Goal: Task Accomplishment & Management: Complete application form

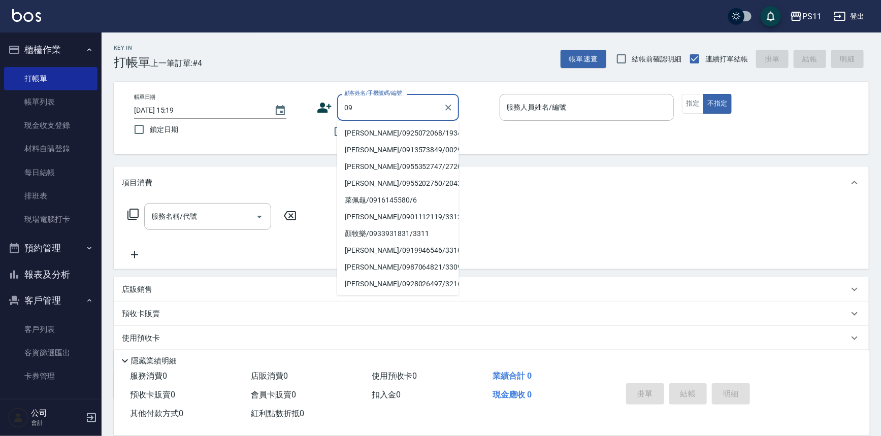
type input "09"
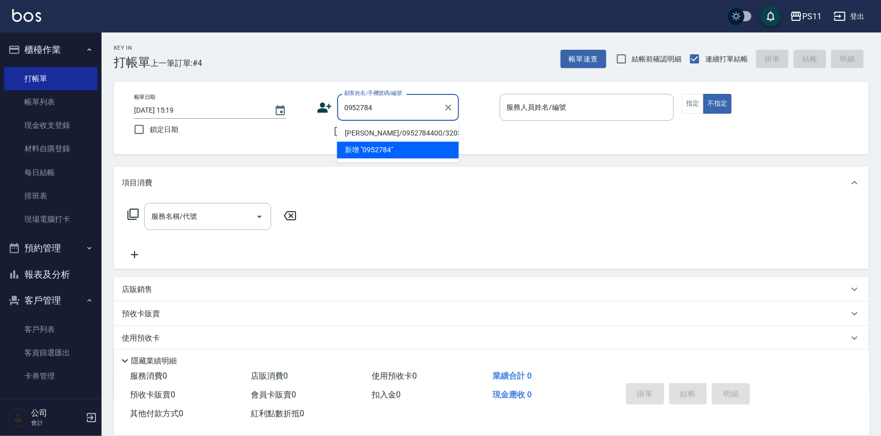
click at [414, 133] on li "[PERSON_NAME]/0952784400/3203" at bounding box center [398, 133] width 122 height 17
type input "[PERSON_NAME]/0952784400/3203"
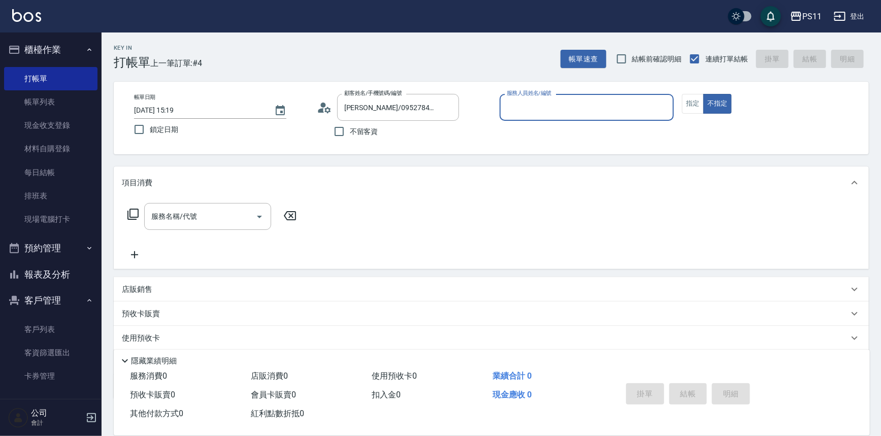
click at [611, 113] on input "服務人員姓名/編號" at bounding box center [587, 107] width 166 height 18
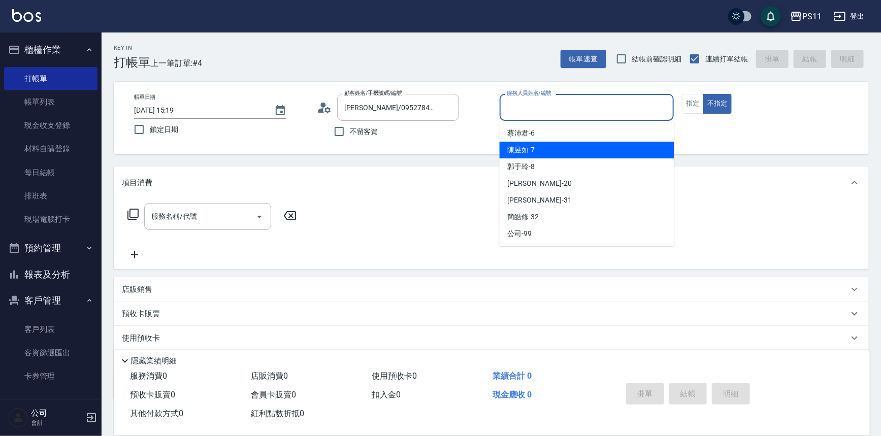
click at [571, 154] on div "陳昱如 -7" at bounding box center [587, 150] width 175 height 17
type input "陳昱如-7"
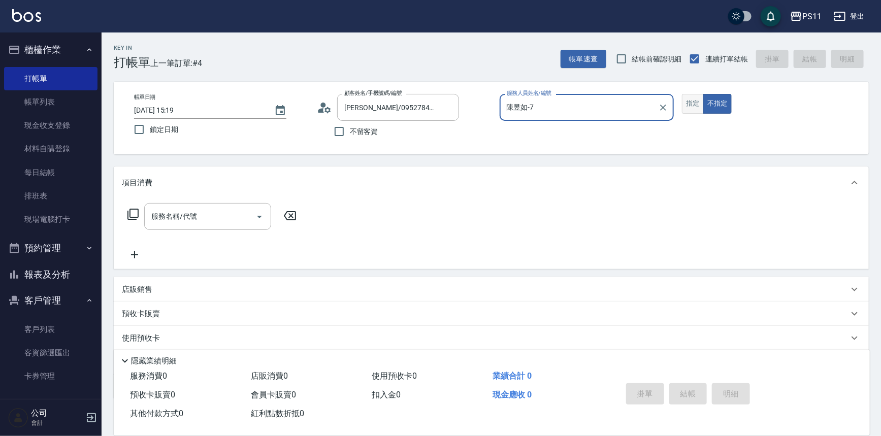
drag, startPoint x: 696, startPoint y: 103, endPoint x: 660, endPoint y: 116, distance: 37.3
click at [695, 103] on button "指定" at bounding box center [693, 104] width 22 height 20
click at [203, 209] on input "服務名稱/代號" at bounding box center [200, 217] width 103 height 18
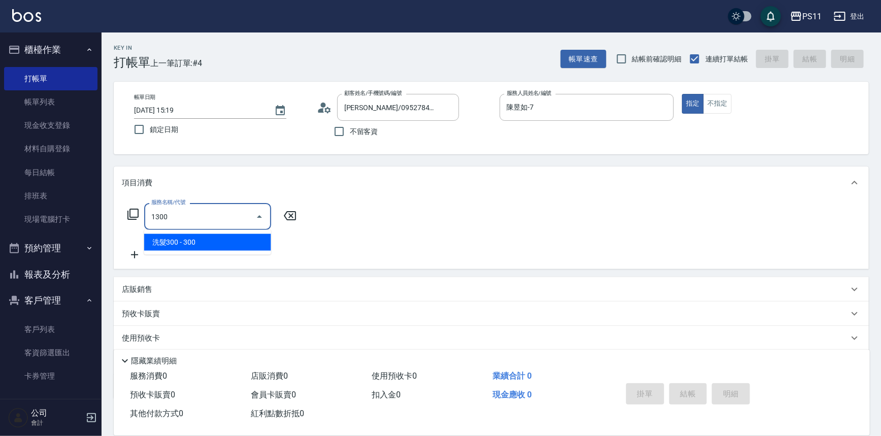
type input "洗髮300(1300)"
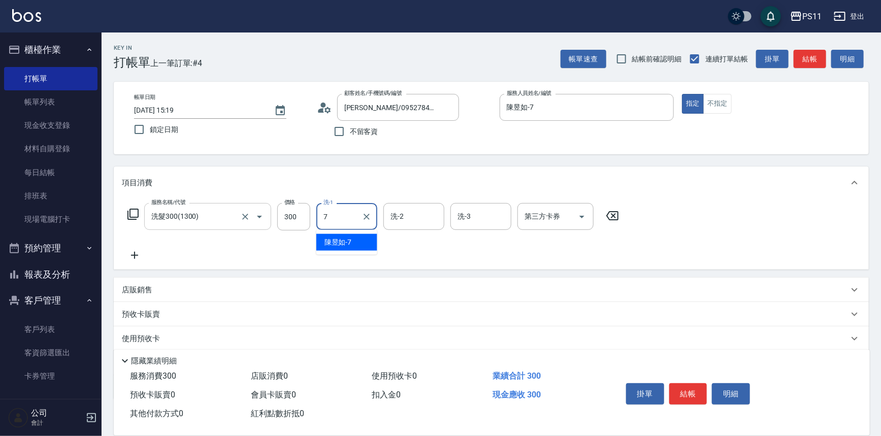
type input "陳昱如-7"
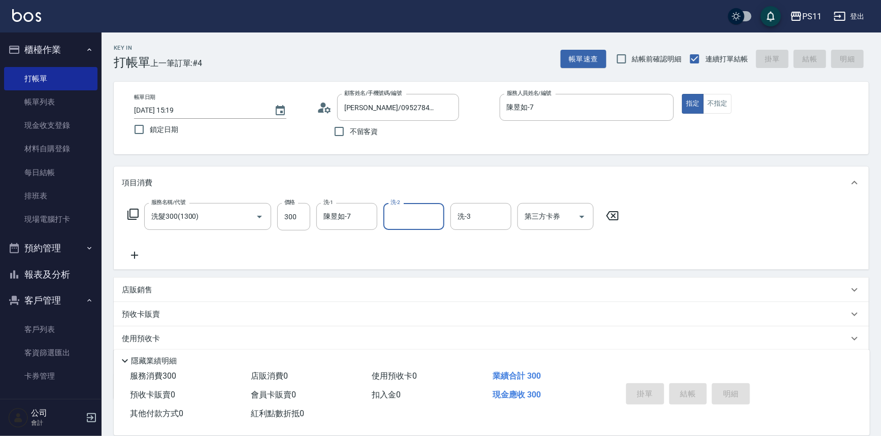
type input "[DATE] 15:59"
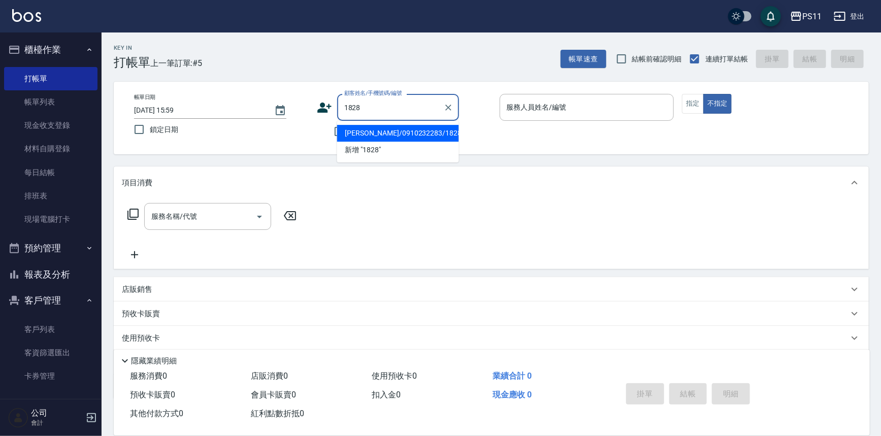
type input "[PERSON_NAME]/0910232283/1828"
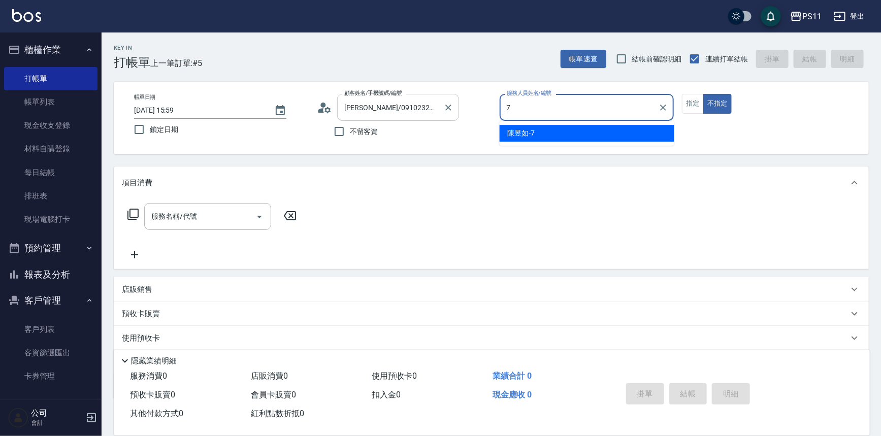
type input "陳昱如-7"
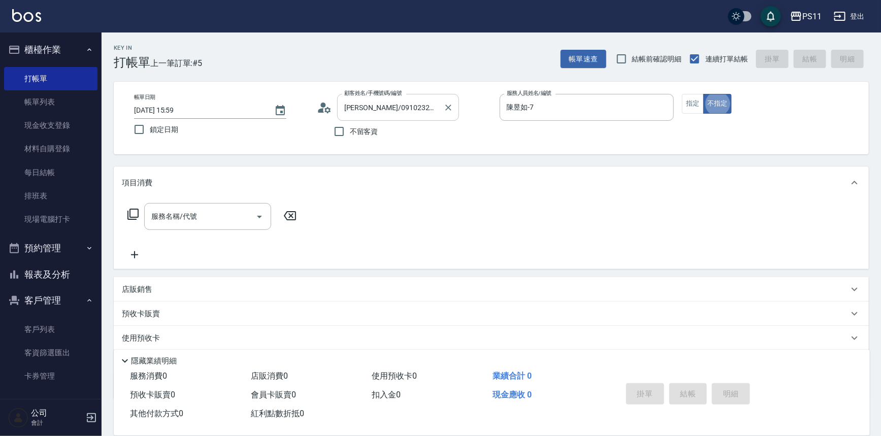
type button "false"
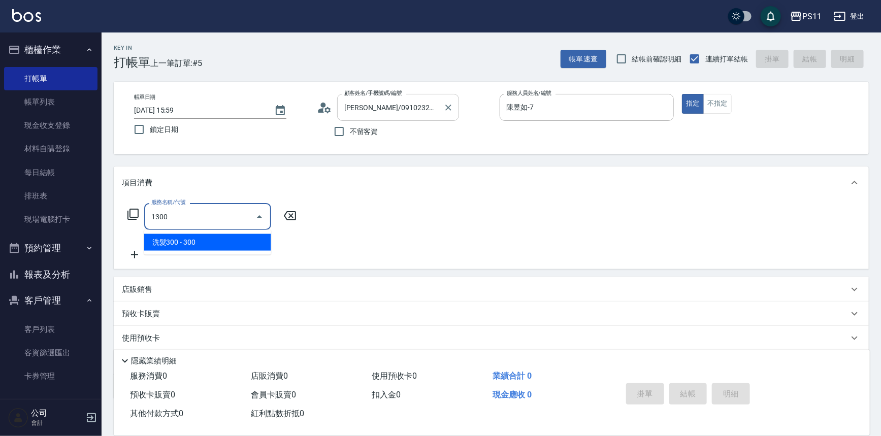
type input "洗髮300(1300)"
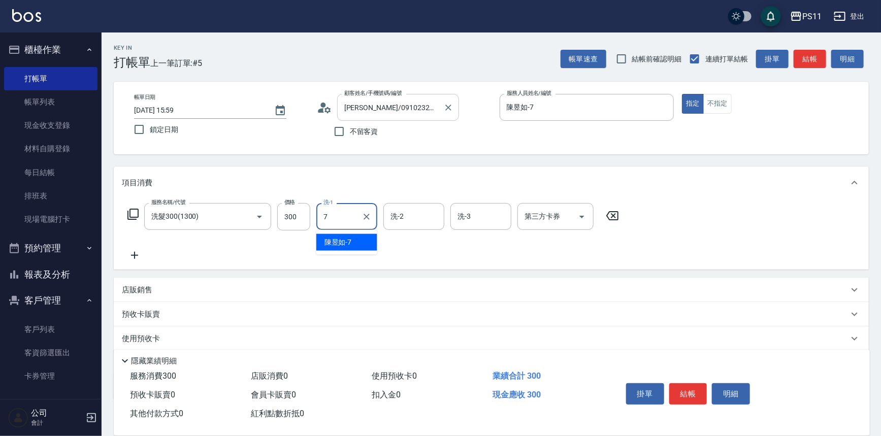
type input "陳昱如-7"
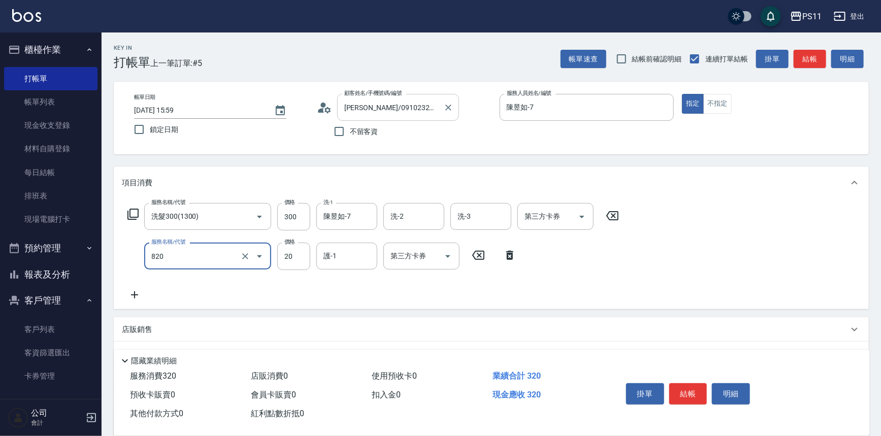
type input "潤絲(820)"
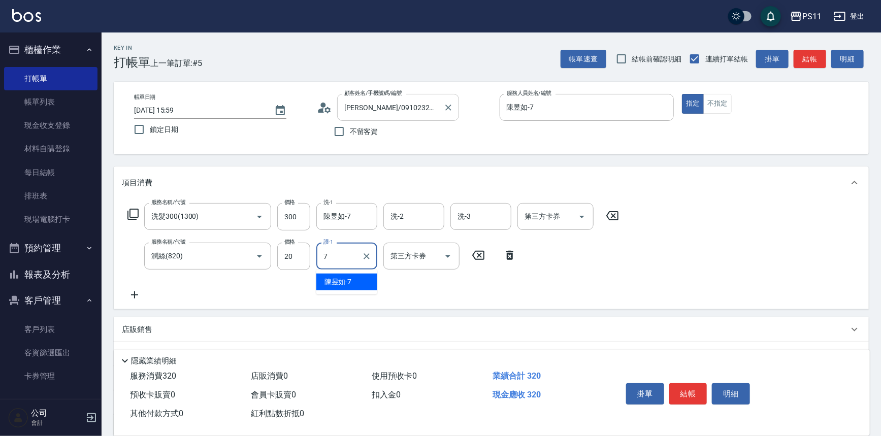
type input "陳昱如-7"
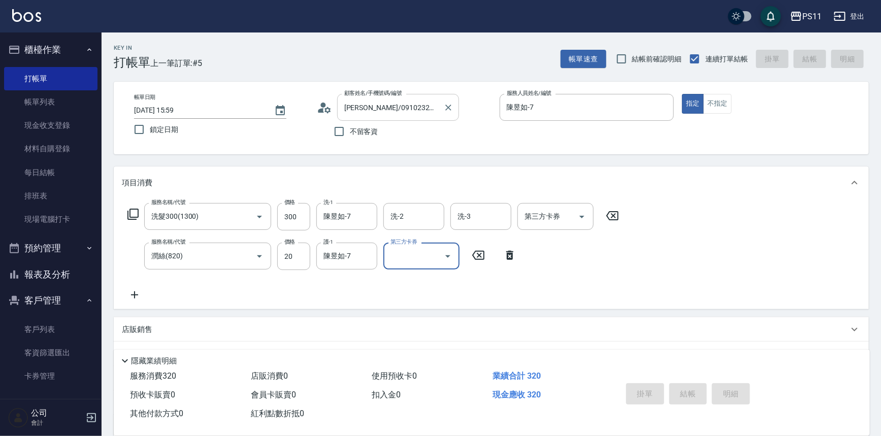
type input "[DATE] 16:12"
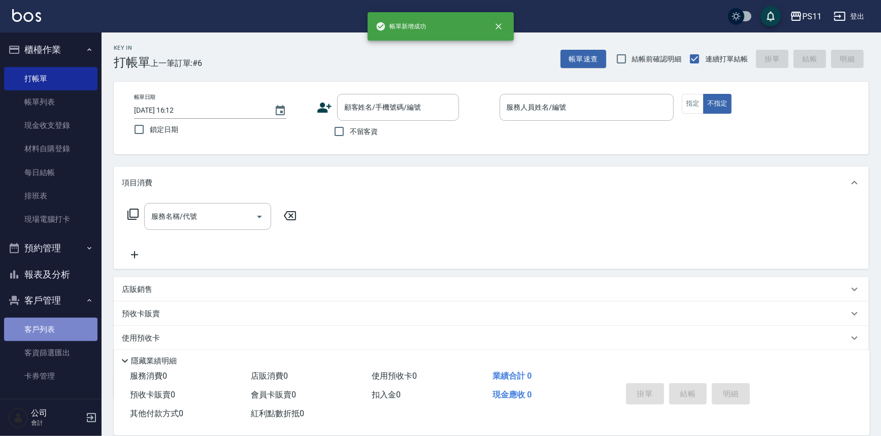
click at [54, 325] on link "客戶列表" at bounding box center [50, 329] width 93 height 23
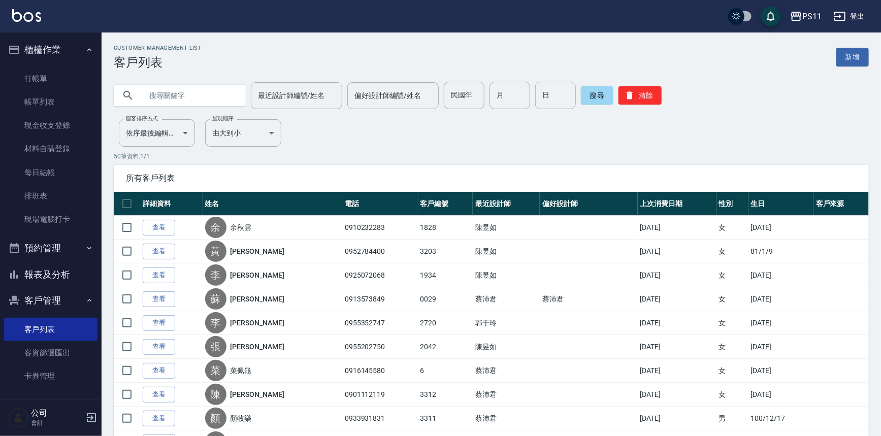
click at [203, 91] on input "text" at bounding box center [189, 95] width 95 height 27
type input "6"
type input "3216"
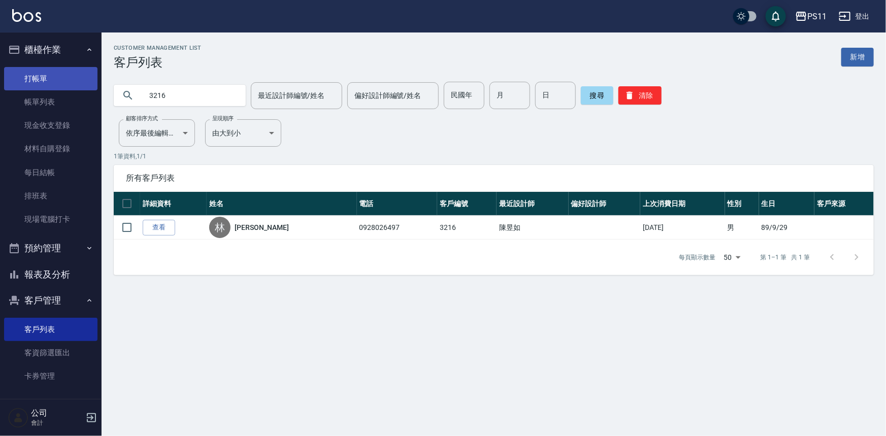
click at [74, 80] on link "打帳單" at bounding box center [50, 78] width 93 height 23
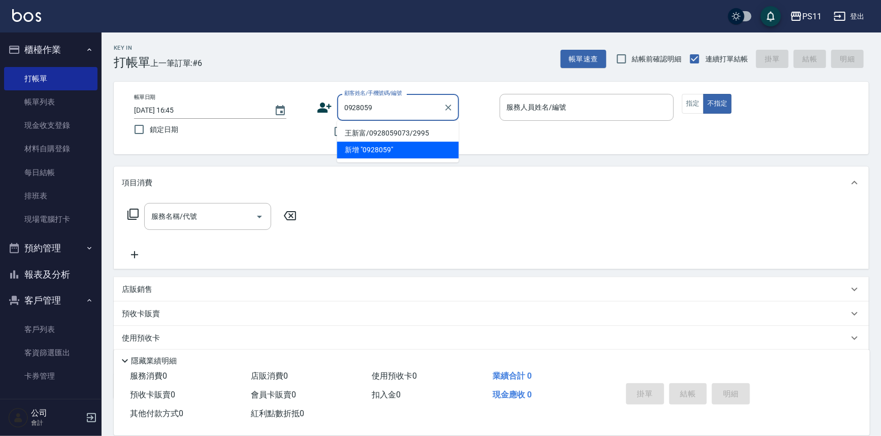
drag, startPoint x: 406, startPoint y: 135, endPoint x: 421, endPoint y: 129, distance: 15.9
click at [410, 134] on li "王新富/0928059073/2995" at bounding box center [398, 133] width 122 height 17
type input "王新富/0928059073/2995"
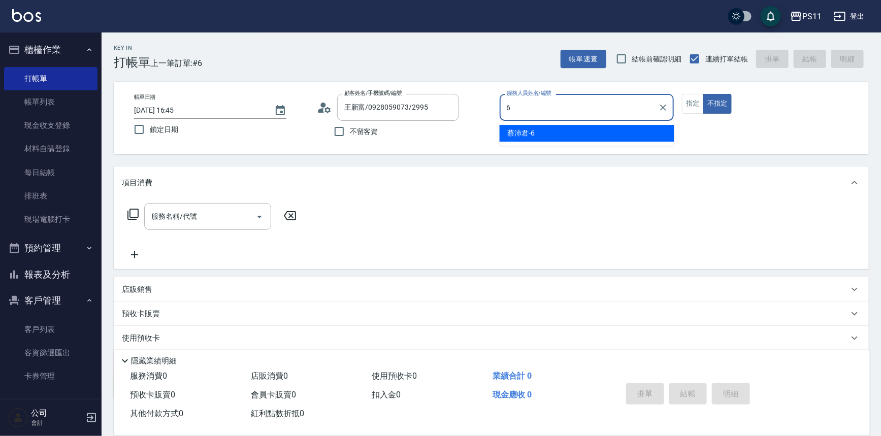
type input "[PERSON_NAME]6"
type button "false"
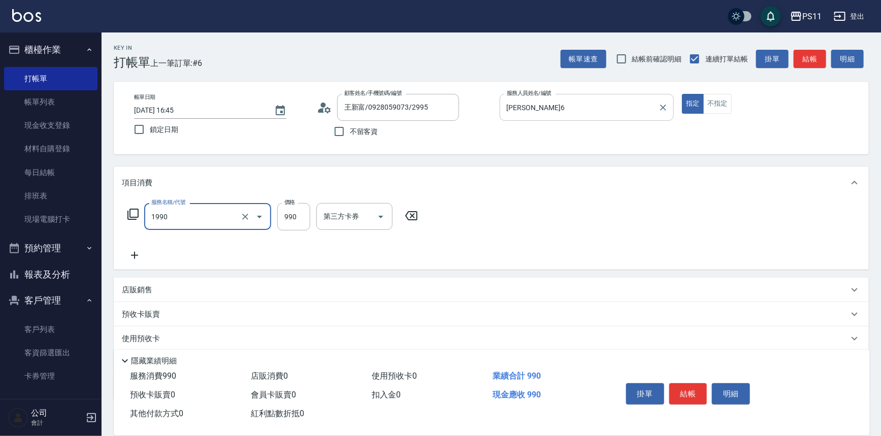
type input "舒活靓爽頭皮排毒洗(1990)"
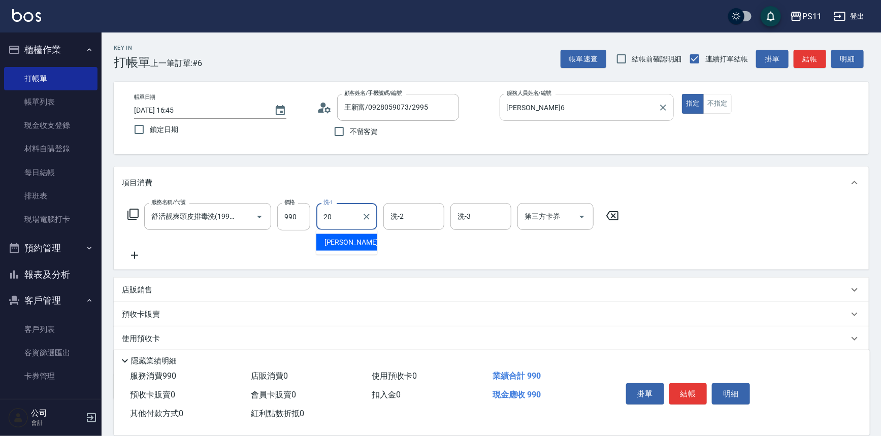
type input "[PERSON_NAME]-20"
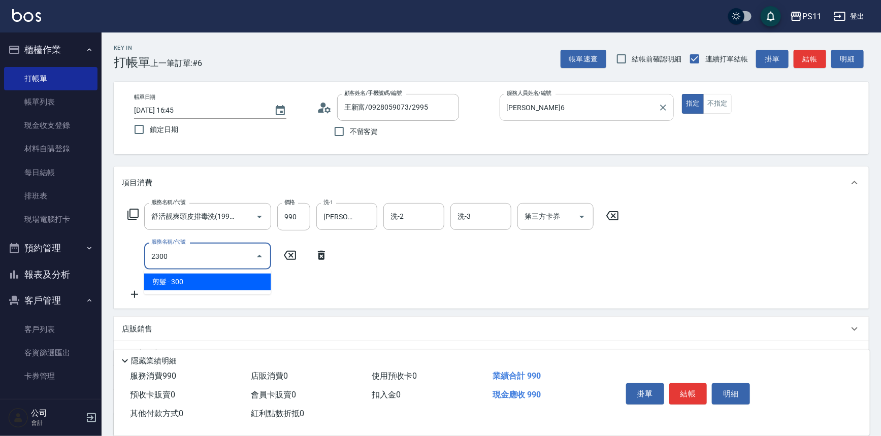
type input "剪髮(2300)"
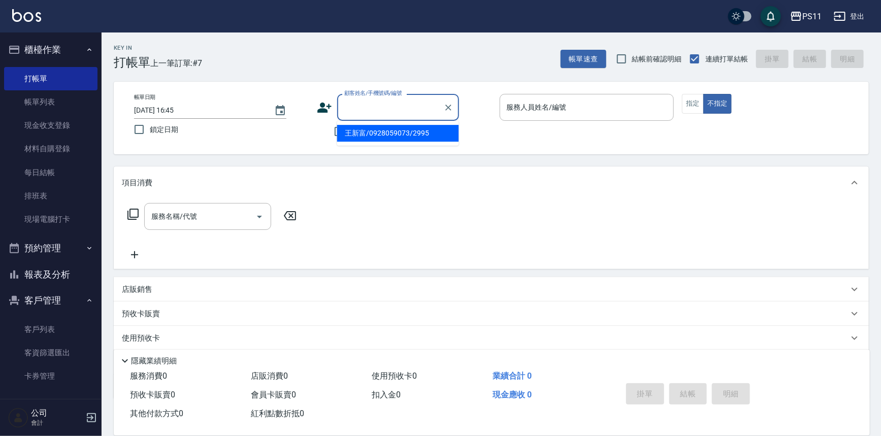
click at [396, 103] on input "顧客姓名/手機號碼/編號" at bounding box center [390, 107] width 97 height 18
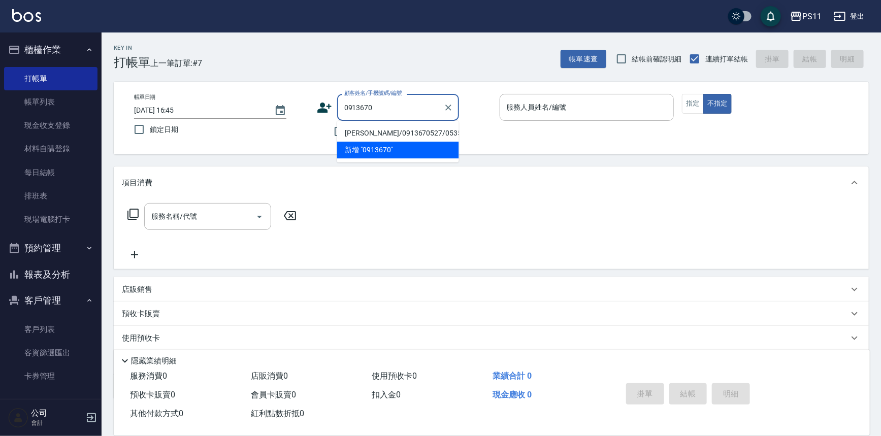
click at [390, 131] on li "[PERSON_NAME]/0913670527/0535" at bounding box center [398, 133] width 122 height 17
type input "[PERSON_NAME]/0913670527/0535"
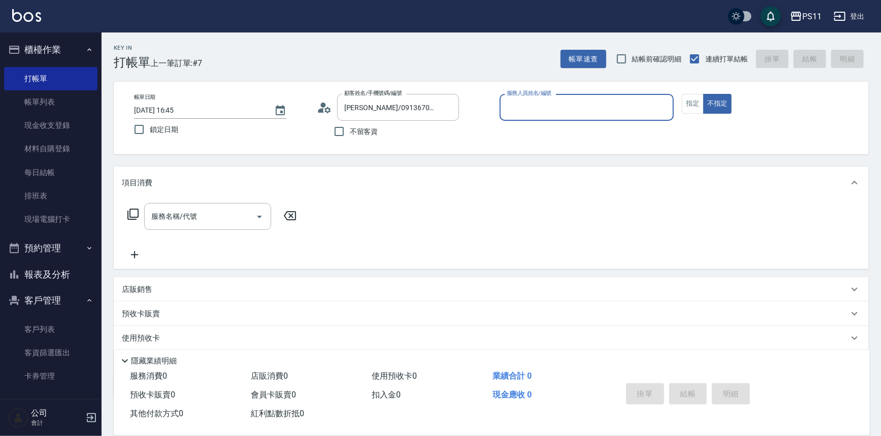
click at [590, 96] on div "服務人員姓名/編號" at bounding box center [587, 107] width 175 height 27
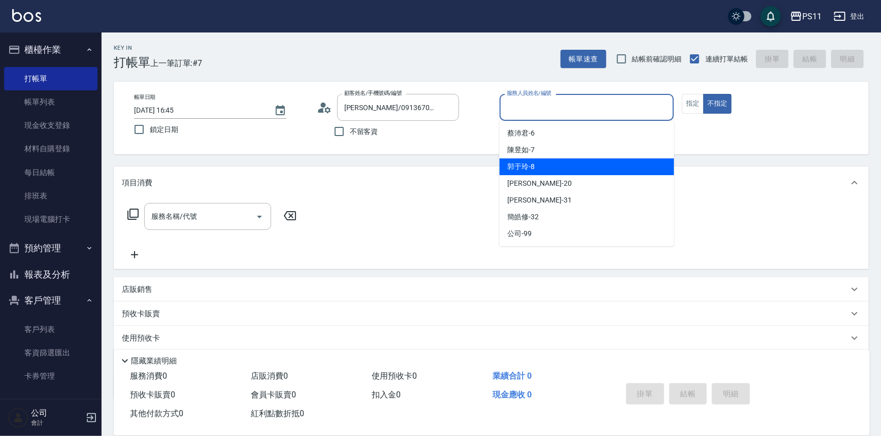
drag, startPoint x: 552, startPoint y: 168, endPoint x: 590, endPoint y: 158, distance: 38.8
click at [554, 168] on div "郭于玲 -8" at bounding box center [587, 166] width 175 height 17
type input "郭于玲-8"
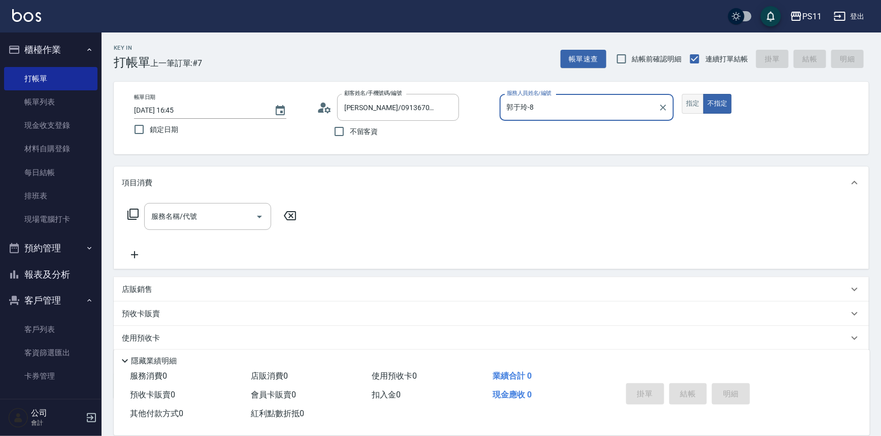
click at [687, 102] on button "指定" at bounding box center [693, 104] width 22 height 20
drag, startPoint x: 142, startPoint y: 217, endPoint x: 134, endPoint y: 216, distance: 7.7
click at [141, 217] on div "服務名稱/代號 服務名稱/代號" at bounding box center [212, 216] width 181 height 27
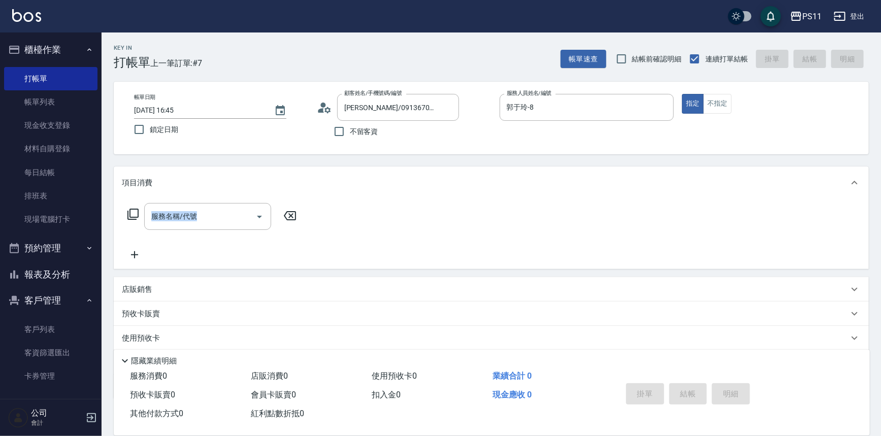
click at [134, 215] on icon at bounding box center [133, 214] width 12 height 12
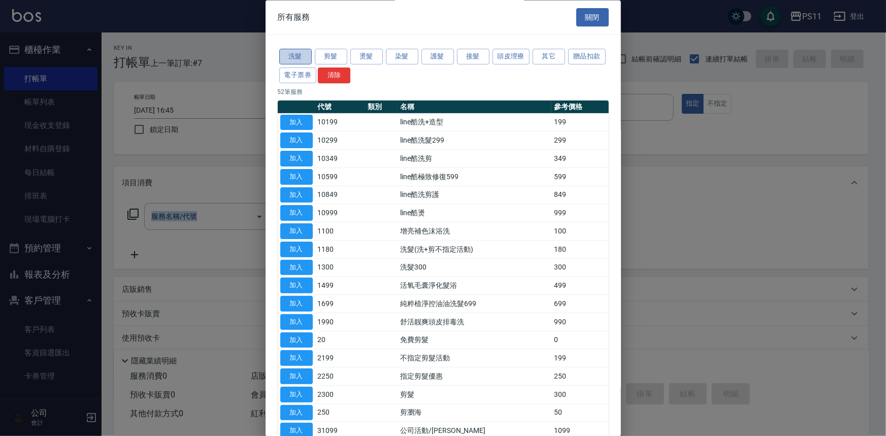
click at [303, 60] on button "洗髮" at bounding box center [295, 57] width 32 height 16
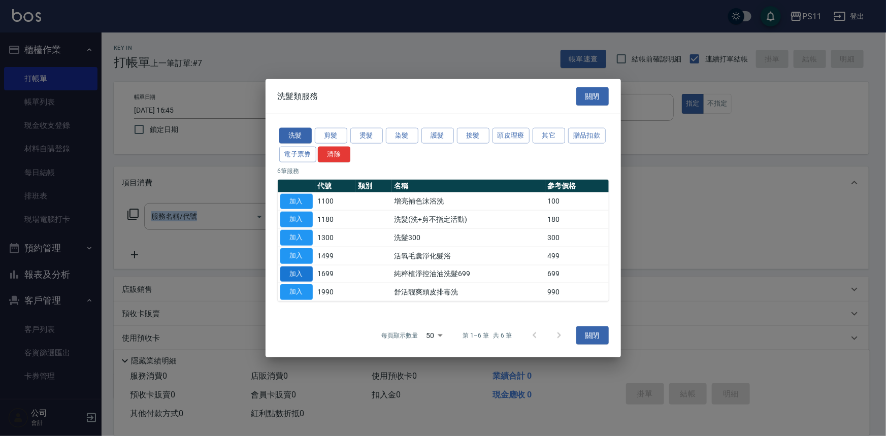
click at [294, 275] on button "加入" at bounding box center [296, 274] width 32 height 16
type input "純粹植淨控油油洗髮699(1699)"
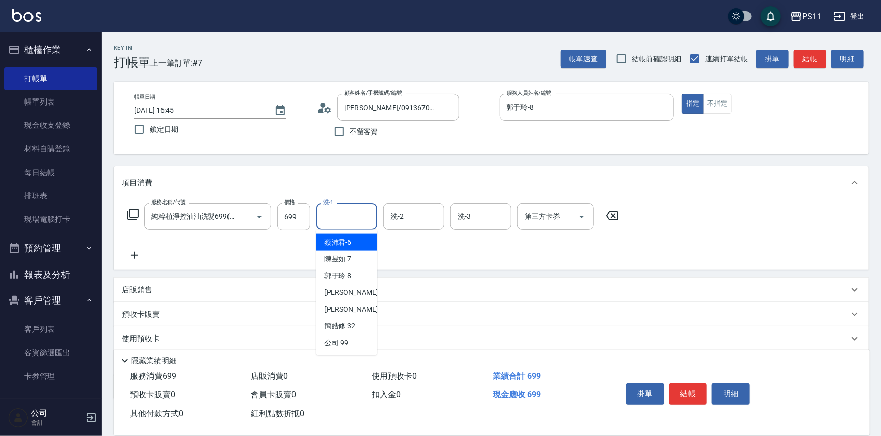
click at [333, 218] on input "洗-1" at bounding box center [347, 217] width 52 height 18
type input "[PERSON_NAME]-20"
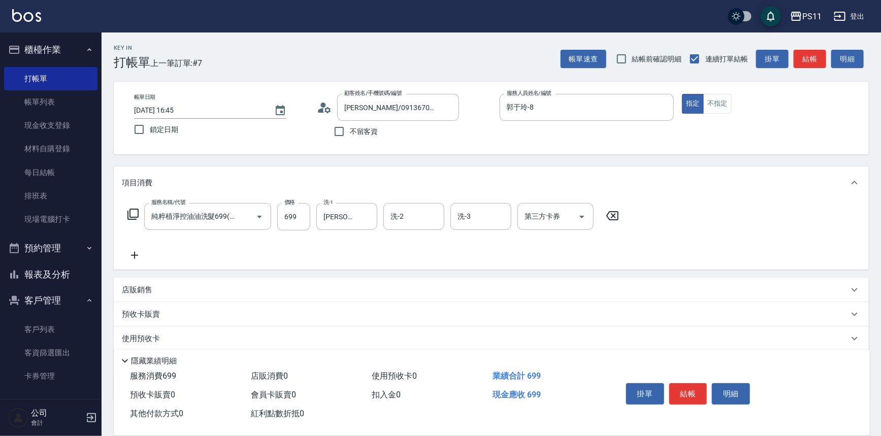
click at [126, 254] on icon at bounding box center [134, 255] width 25 height 12
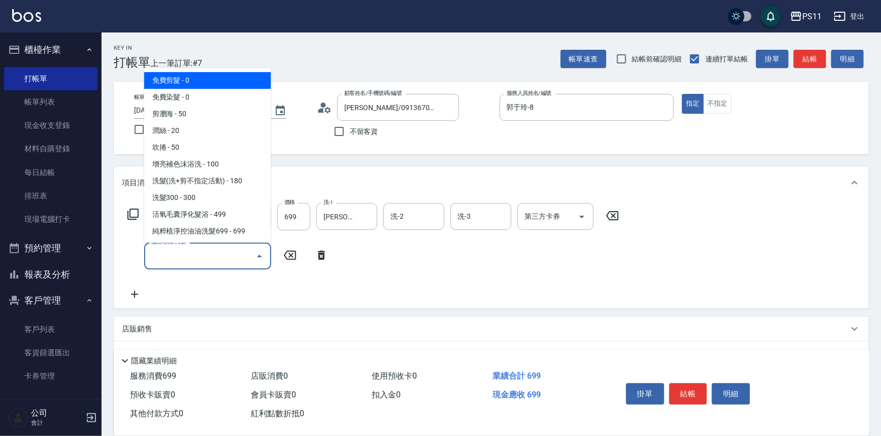
click at [151, 252] on input "服務名稱/代號" at bounding box center [200, 256] width 103 height 18
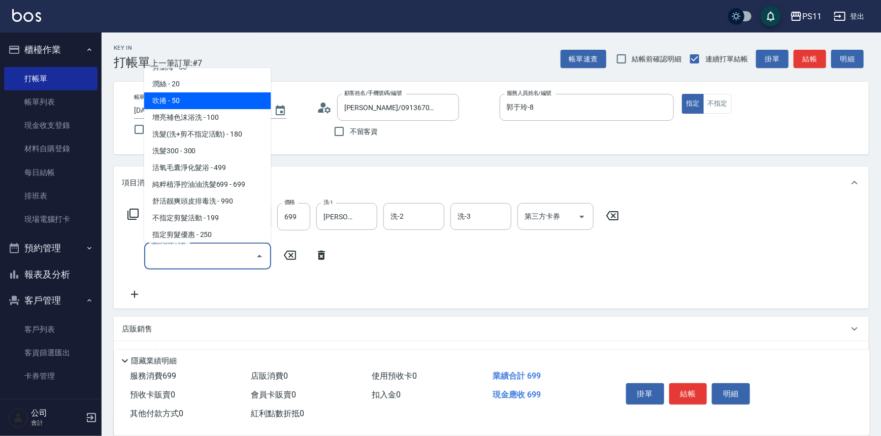
scroll to position [46, 0]
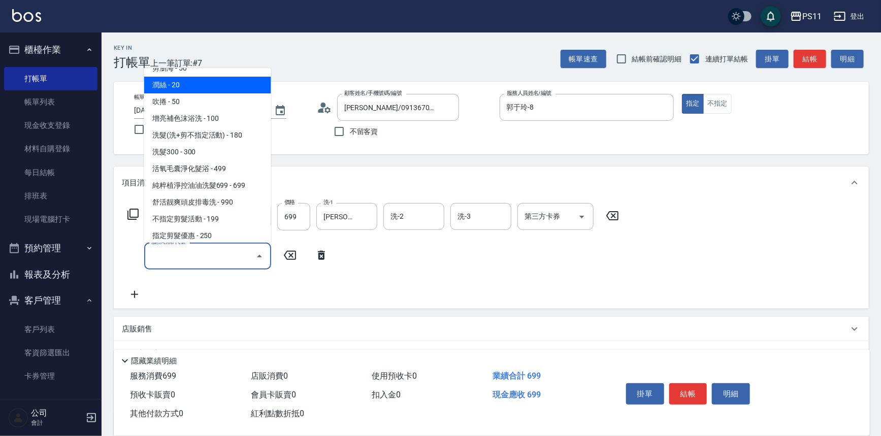
click at [177, 86] on span "潤絲 - 20" at bounding box center [207, 85] width 127 height 17
type input "潤絲(820)"
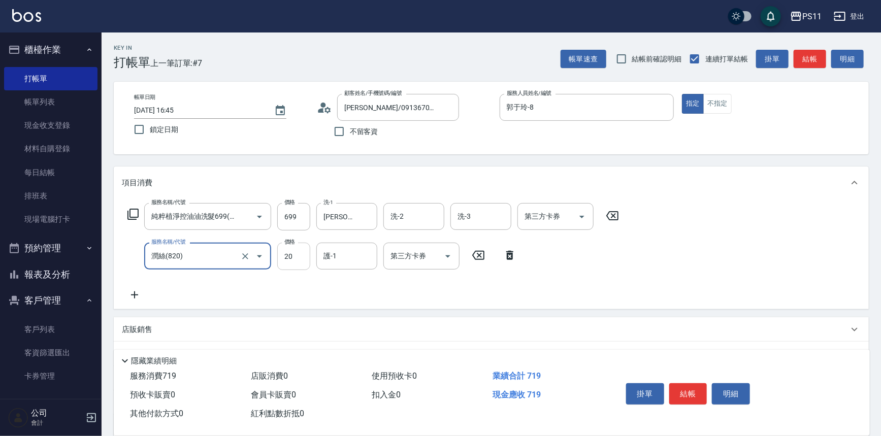
drag, startPoint x: 300, startPoint y: 255, endPoint x: 296, endPoint y: 259, distance: 5.8
click at [300, 255] on input "20" at bounding box center [293, 256] width 33 height 27
type input "100"
type input "[PERSON_NAME]-20"
click at [683, 391] on button "結帳" at bounding box center [688, 393] width 38 height 21
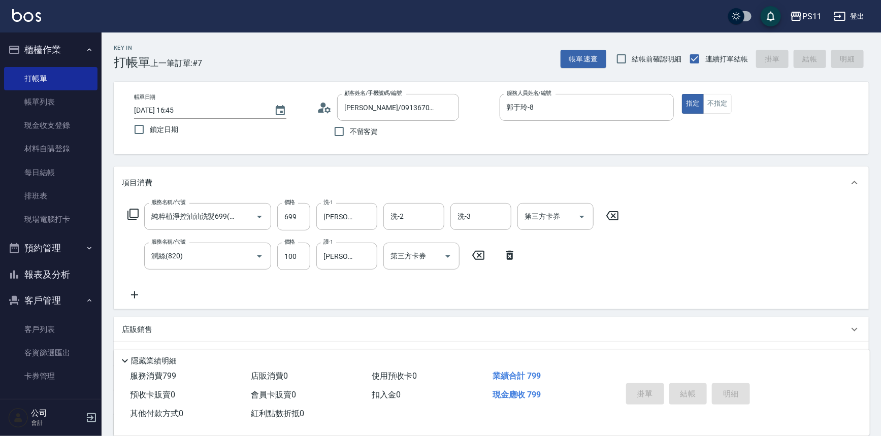
type input "[DATE] 17:01"
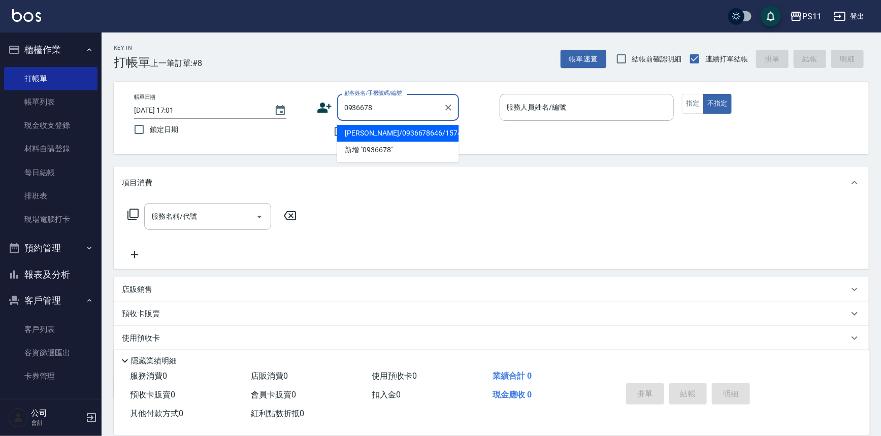
click at [418, 137] on li "[PERSON_NAME]/0936678646/1574" at bounding box center [398, 133] width 122 height 17
type input "[PERSON_NAME]/0936678646/1574"
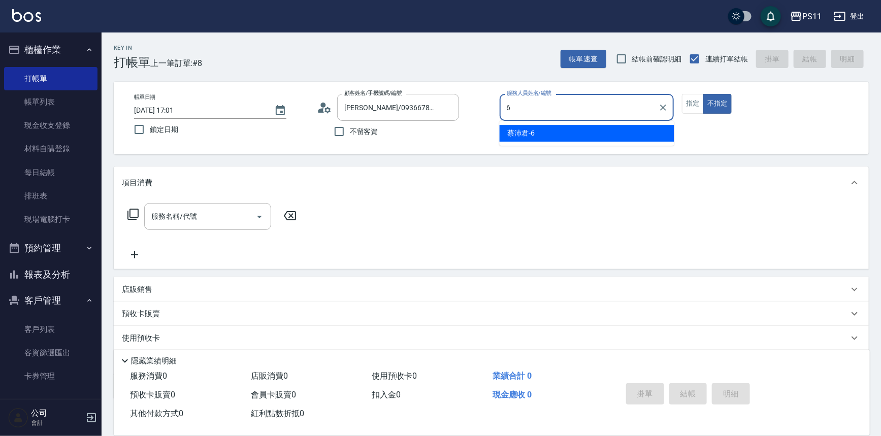
type input "[PERSON_NAME]6"
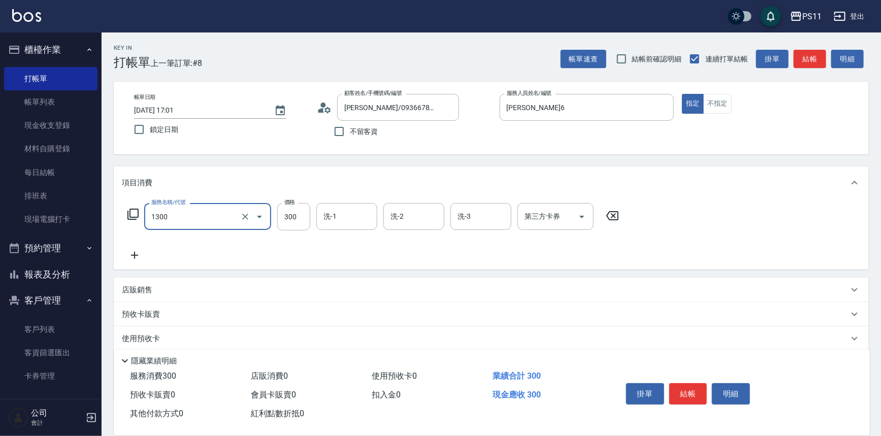
type input "洗髮300(1300)"
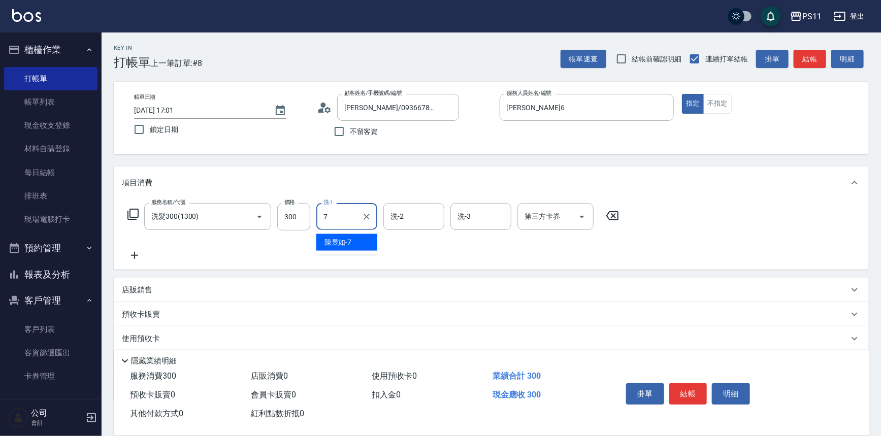
type input "陳昱如-7"
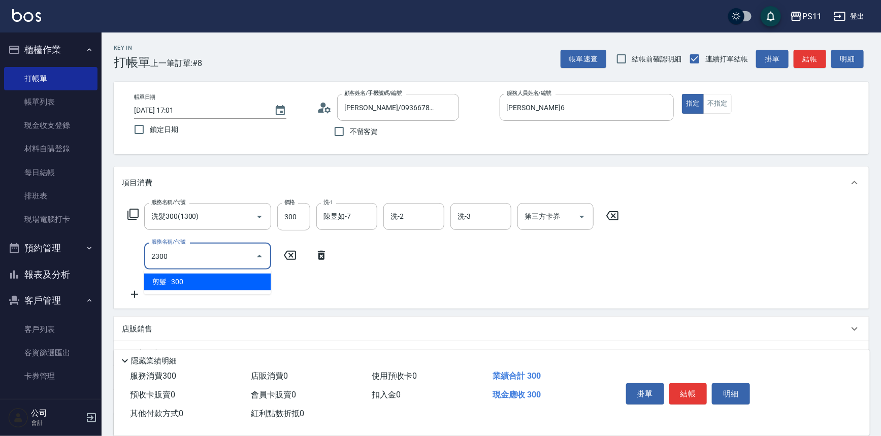
type input "剪髮(2300)"
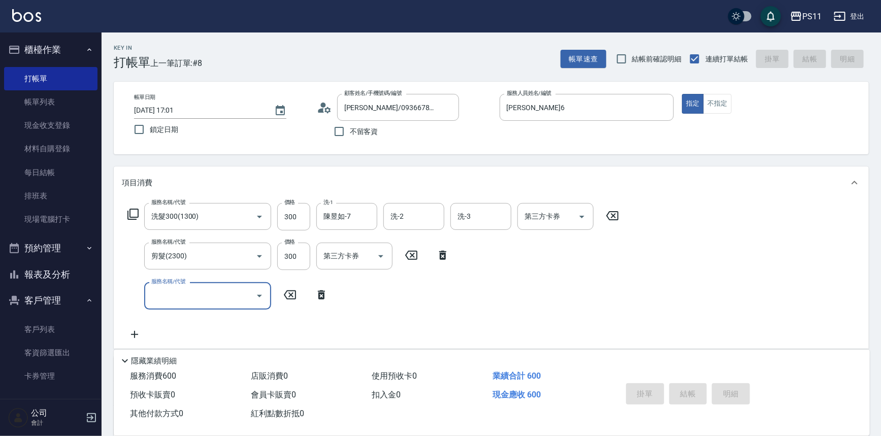
type input "[DATE] 17:07"
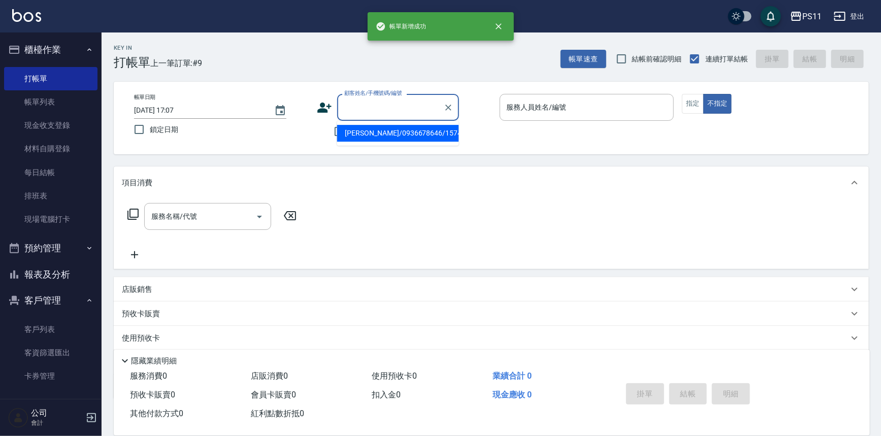
drag, startPoint x: 399, startPoint y: 111, endPoint x: 161, endPoint y: 111, distance: 237.6
click at [341, 121] on body "帳[PERSON_NAME]成功 PS11 登出 櫃檯作業 打帳單 帳單列表 現金收支登錄 材料自購登錄 每日結帳 排班表 現場電腦打卡 預約管理 預約管理 …" at bounding box center [440, 247] width 881 height 494
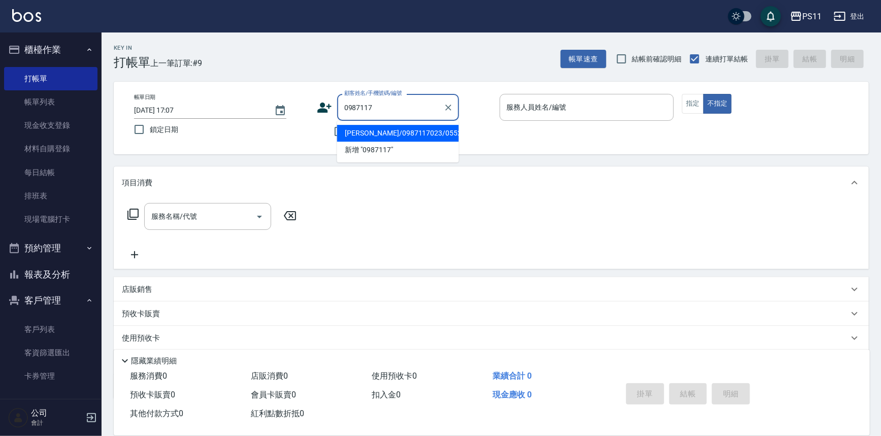
click at [385, 126] on li "[PERSON_NAME]/0987117023/0552" at bounding box center [398, 133] width 122 height 17
type input "[PERSON_NAME]/0987117023/0552"
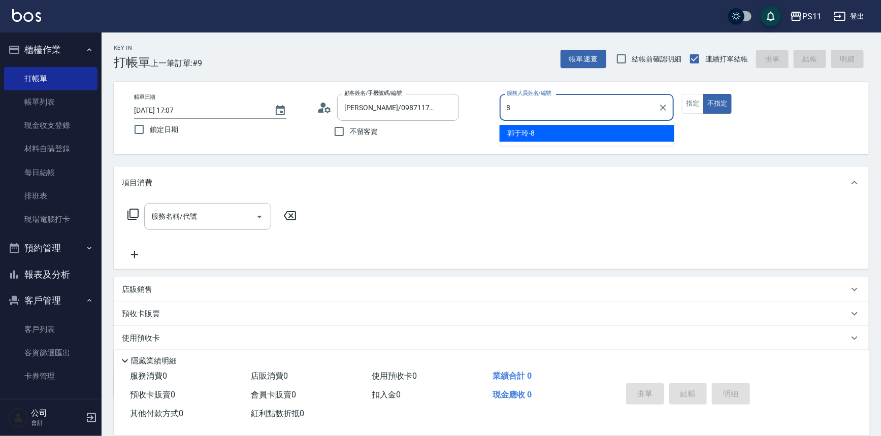
type input "郭于玲-8"
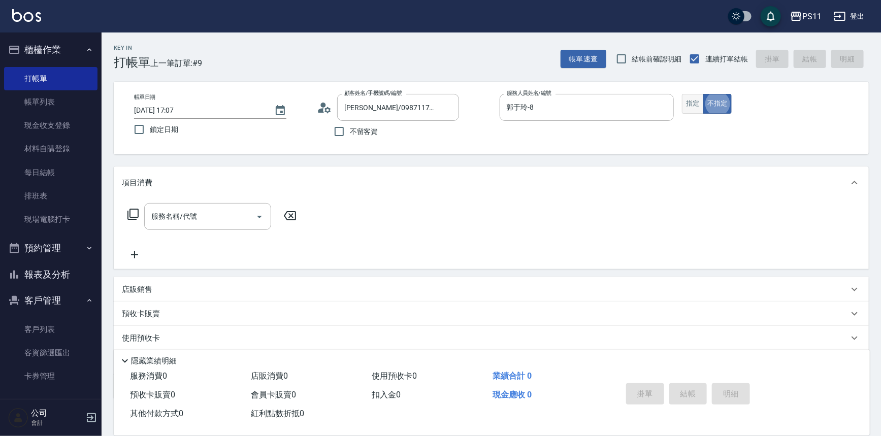
click at [693, 95] on button "指定" at bounding box center [693, 104] width 22 height 20
click at [133, 213] on icon at bounding box center [133, 214] width 12 height 12
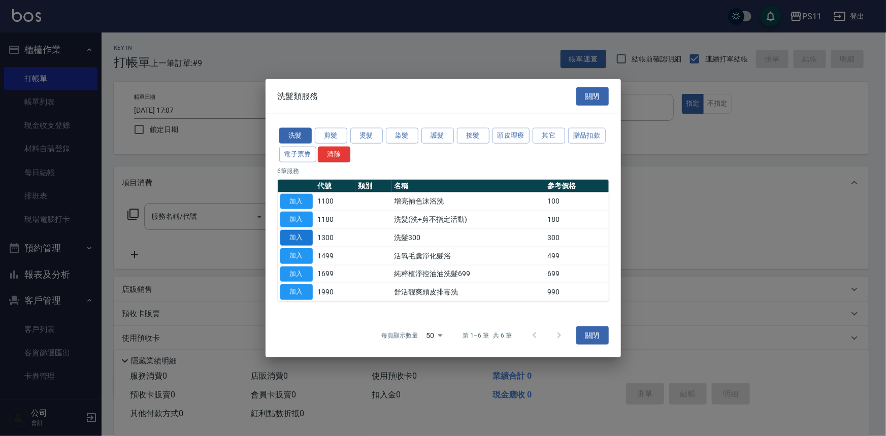
click at [301, 241] on button "加入" at bounding box center [296, 238] width 32 height 16
type input "洗髮300(1300)"
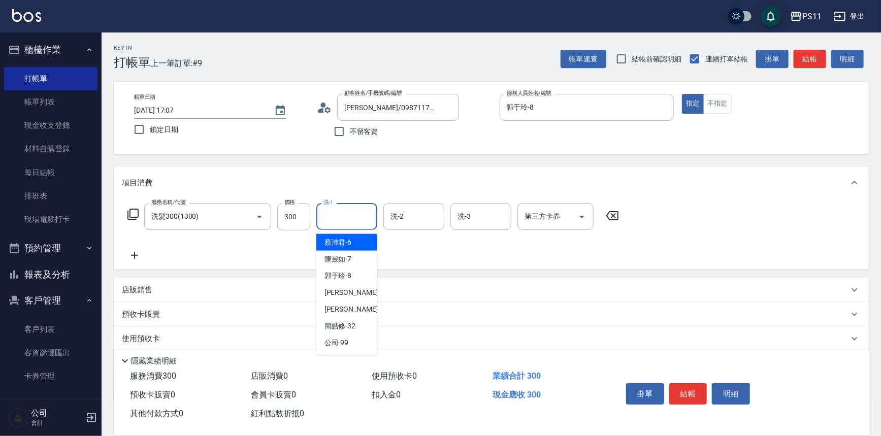
click at [340, 217] on input "洗-1" at bounding box center [347, 217] width 52 height 18
type input "[PERSON_NAME]-20"
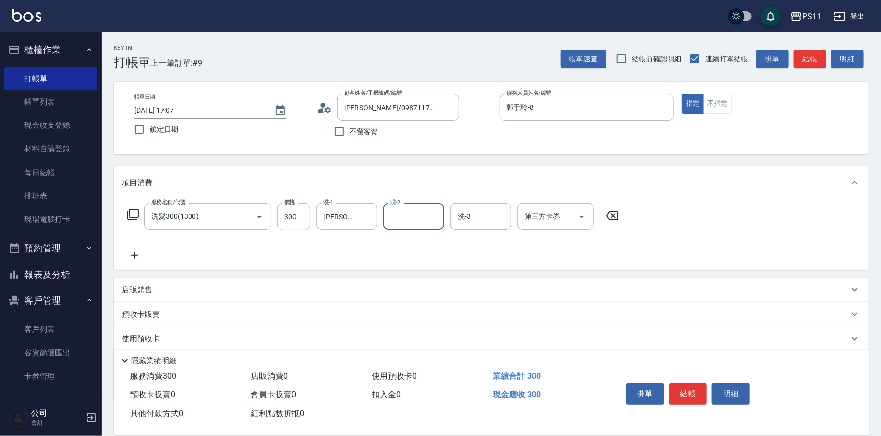
drag, startPoint x: 152, startPoint y: 251, endPoint x: 132, endPoint y: 261, distance: 22.0
click at [150, 253] on div "服務名稱/代號 洗髮300(1300) 服務名稱/代號 價格 300 價格 洗-1 [PERSON_NAME]-20 洗-1 洗-2 洗-2 洗-3 洗-3 …" at bounding box center [373, 232] width 503 height 58
click at [132, 261] on icon at bounding box center [134, 255] width 25 height 12
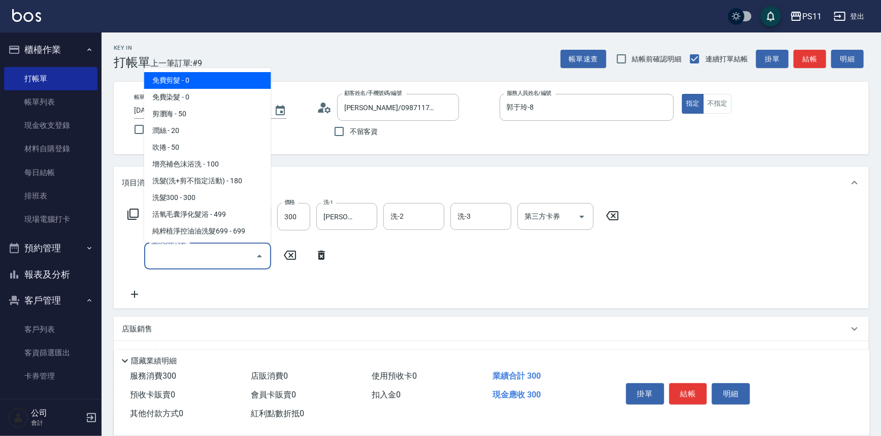
click at [156, 251] on input "服務名稱/代號" at bounding box center [200, 256] width 103 height 18
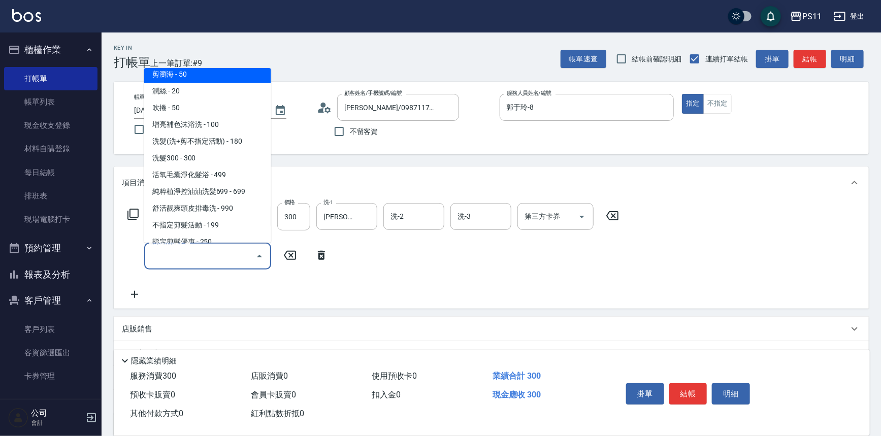
scroll to position [92, 0]
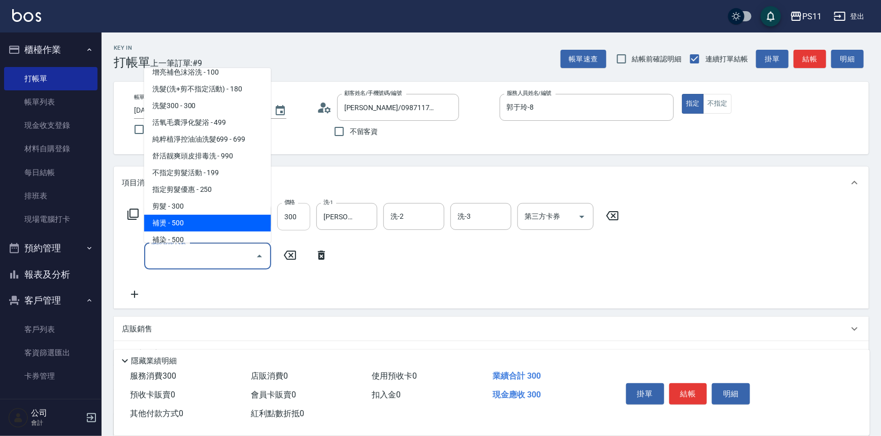
drag, startPoint x: 205, startPoint y: 220, endPoint x: 284, endPoint y: 228, distance: 79.7
click at [208, 220] on span "補燙 - 500" at bounding box center [207, 223] width 127 height 17
type input "補燙(3500)"
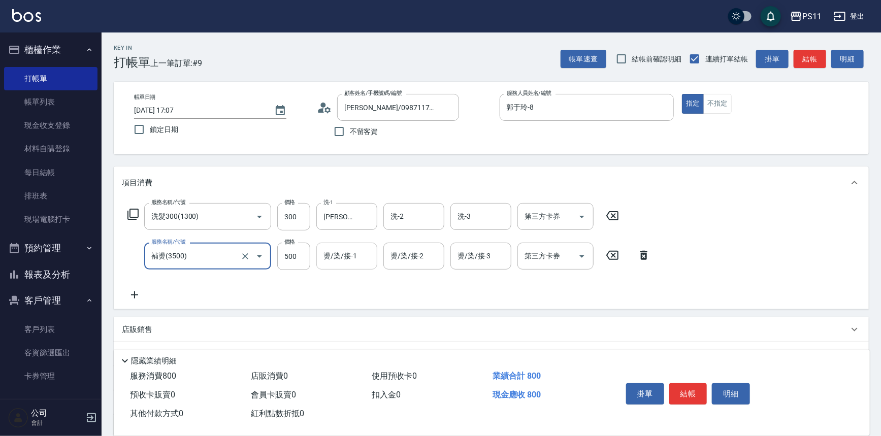
click at [325, 252] on input "燙/染/接-1" at bounding box center [347, 256] width 52 height 18
type input "[PERSON_NAME]-20"
drag, startPoint x: 136, startPoint y: 295, endPoint x: 145, endPoint y: 294, distance: 8.6
click at [145, 294] on icon at bounding box center [134, 295] width 25 height 12
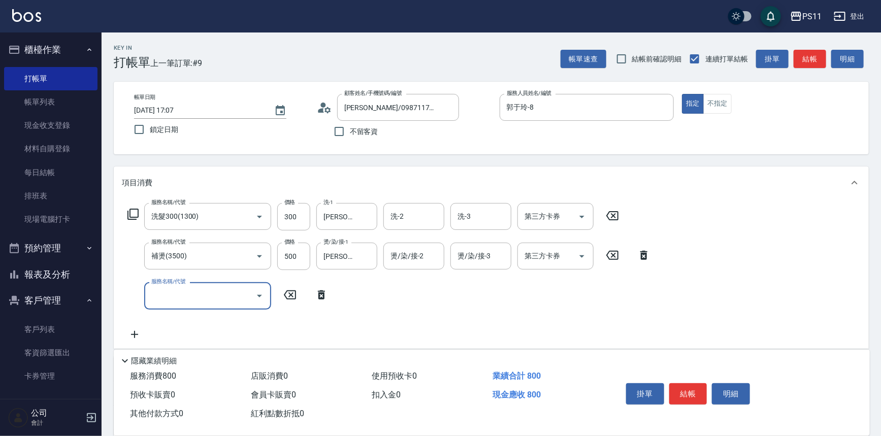
click at [204, 293] on input "服務名稱/代號" at bounding box center [200, 296] width 103 height 18
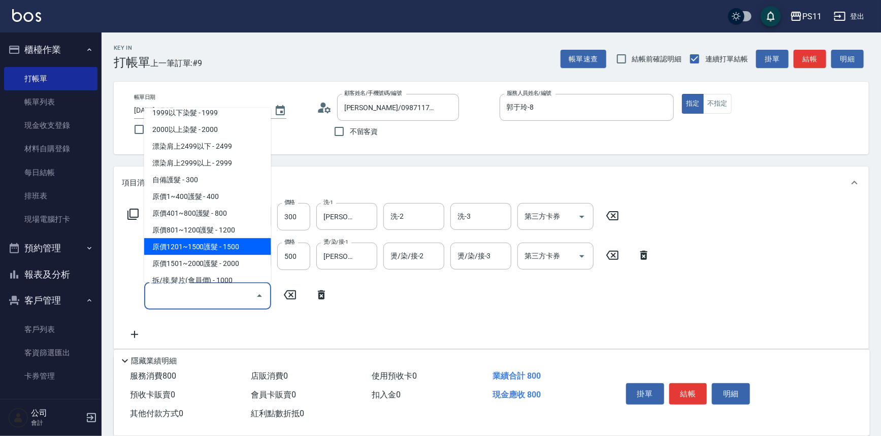
scroll to position [600, 0]
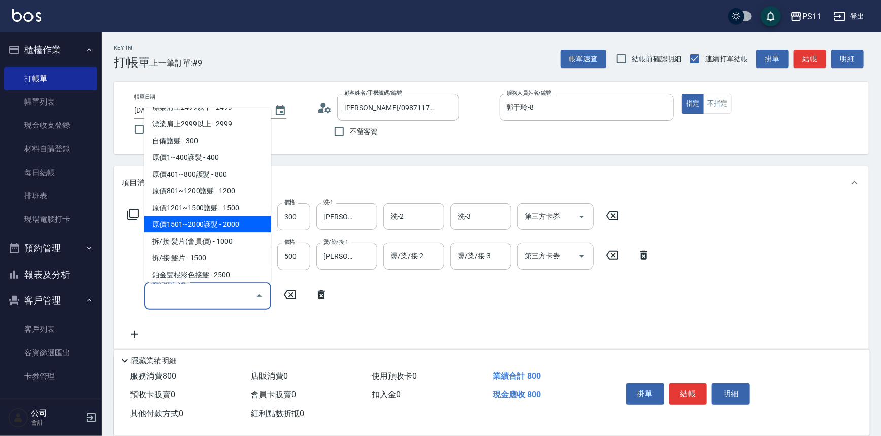
click at [242, 216] on span "原價1501~2000護髮 - 2000" at bounding box center [207, 224] width 127 height 17
type input "原價1501~2000護髮(52000)"
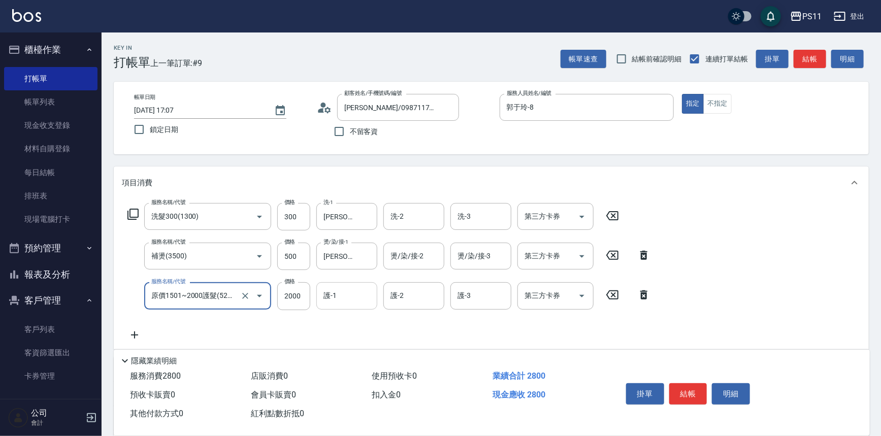
click at [346, 295] on input "護-1" at bounding box center [347, 296] width 52 height 18
type input "[PERSON_NAME]-20"
click at [689, 392] on button "結帳" at bounding box center [688, 393] width 38 height 21
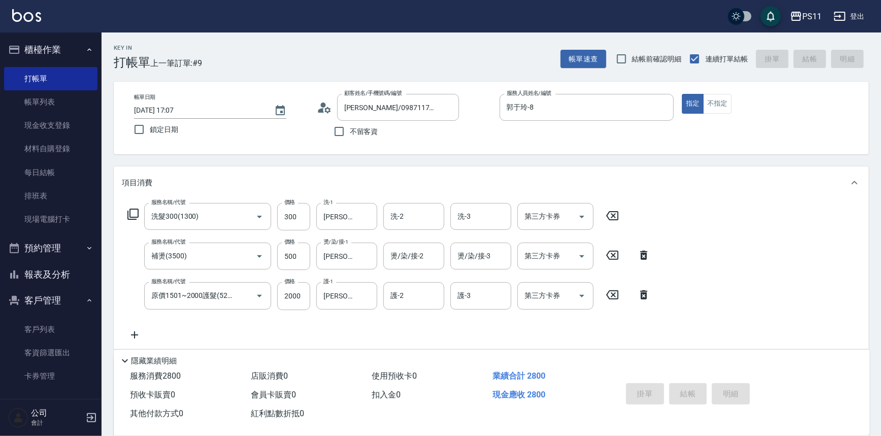
type input "[DATE] 17:36"
